Goal: Task Accomplishment & Management: Use online tool/utility

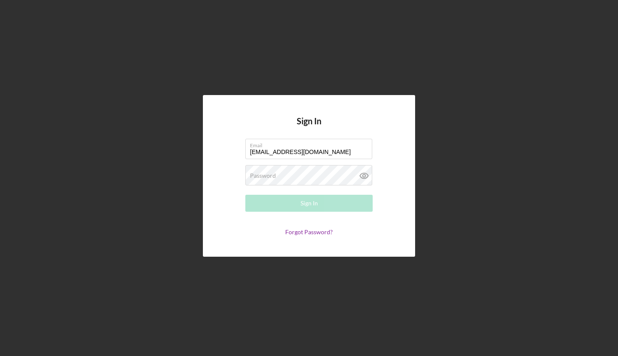
type input "[EMAIL_ADDRESS][DOMAIN_NAME]"
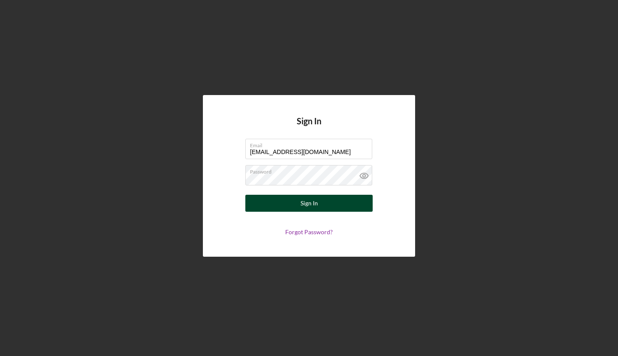
click at [353, 197] on button "Sign In" at bounding box center [308, 203] width 127 height 17
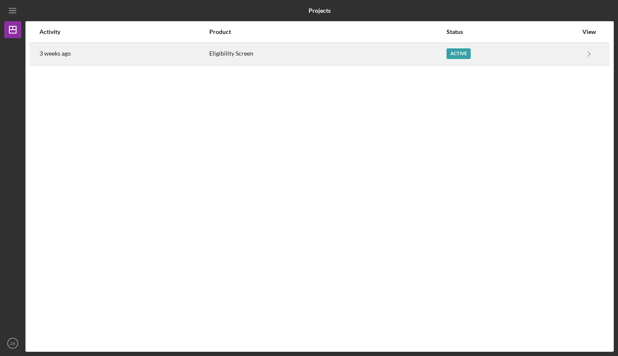
click at [337, 56] on div "Eligibility Screen" at bounding box center [327, 53] width 236 height 21
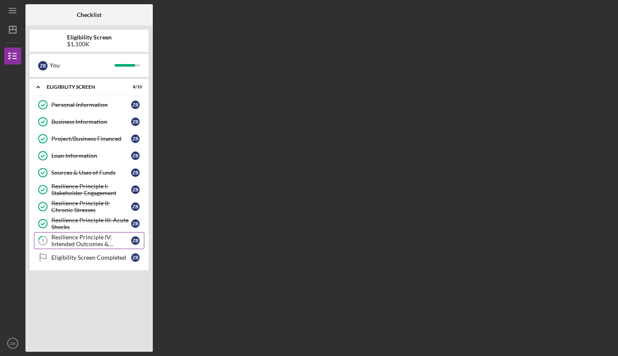
click at [99, 246] on div "Resilience Principle IV: Intended Outcomes & Measures Defined" at bounding box center [91, 241] width 80 height 14
